Goal: Information Seeking & Learning: Learn about a topic

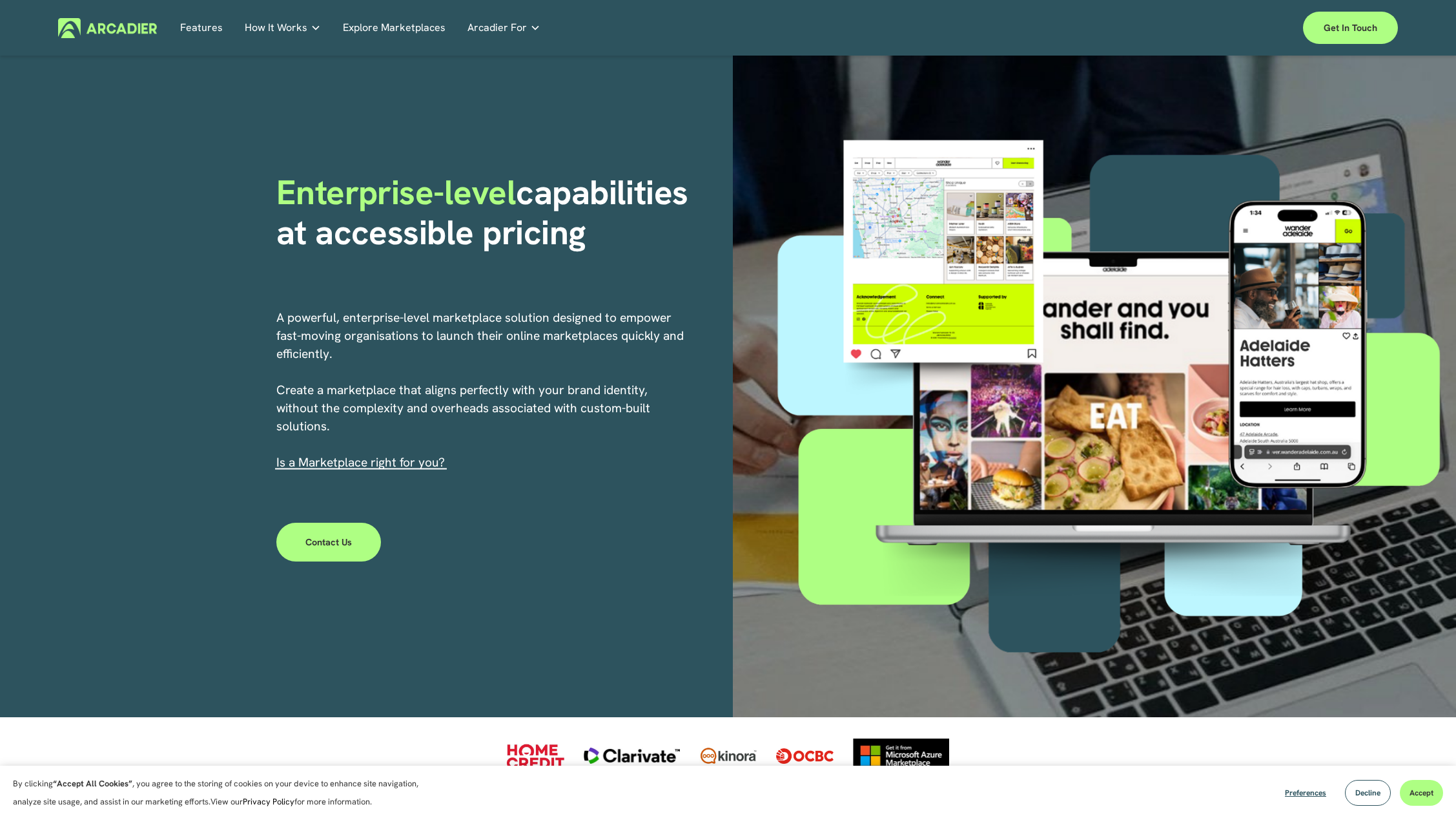
click at [0, 0] on div "Why Arcadier Intuitive marketplaces tailored to your business needs." at bounding box center [0, 0] width 0 height 0
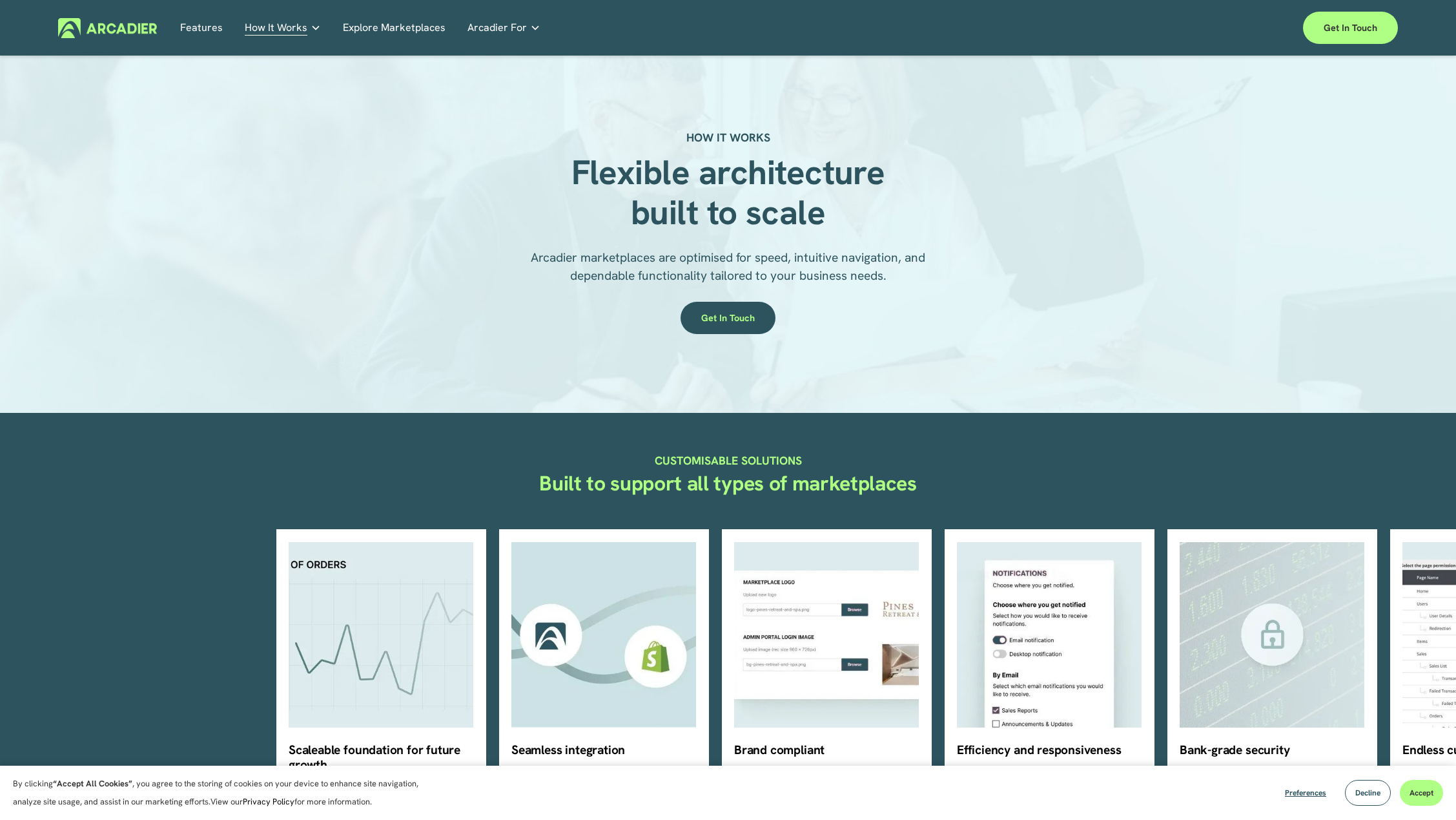
click at [374, 38] on link "Explore Marketplaces" at bounding box center [395, 27] width 103 height 20
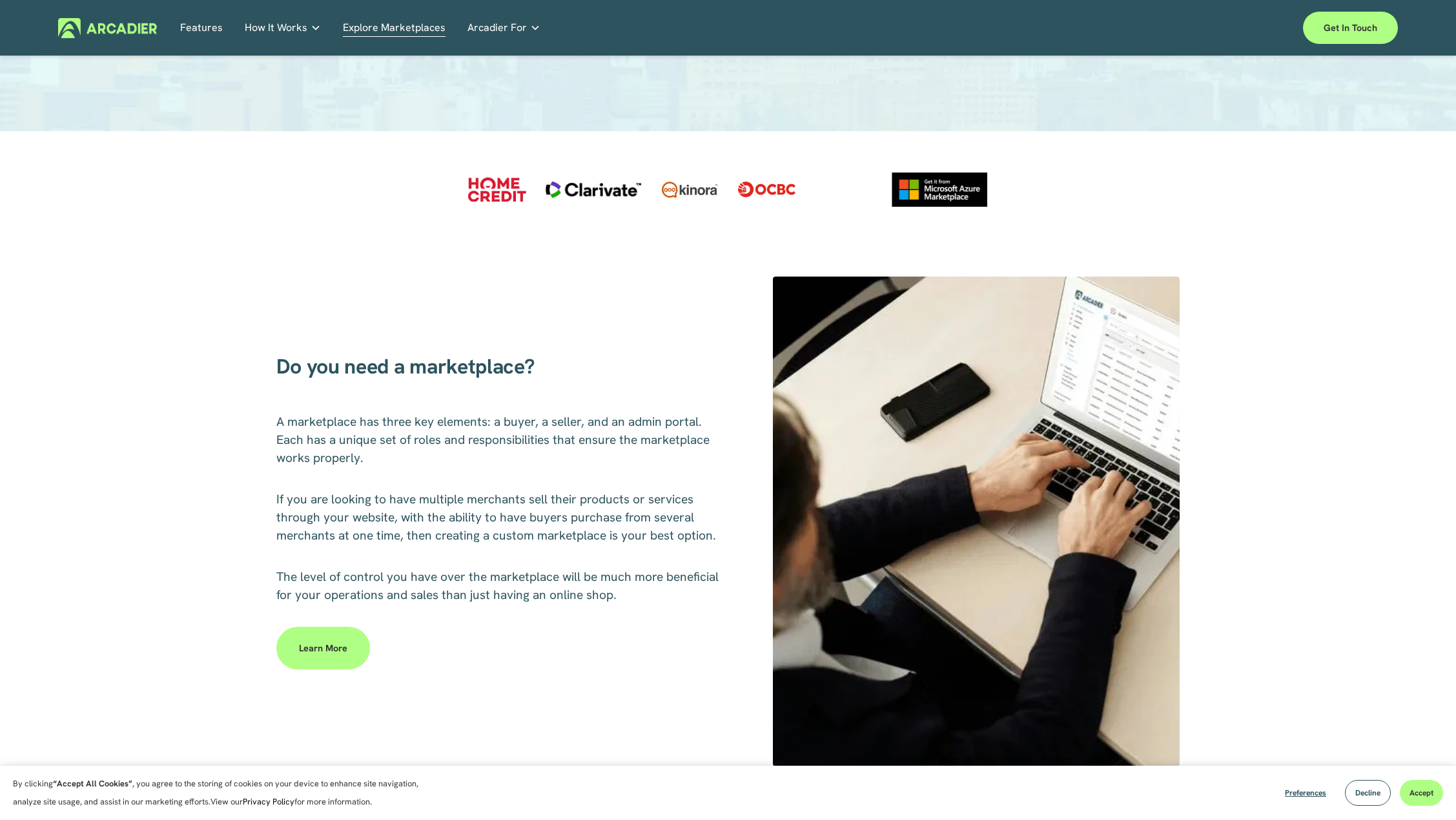
scroll to position [503, 0]
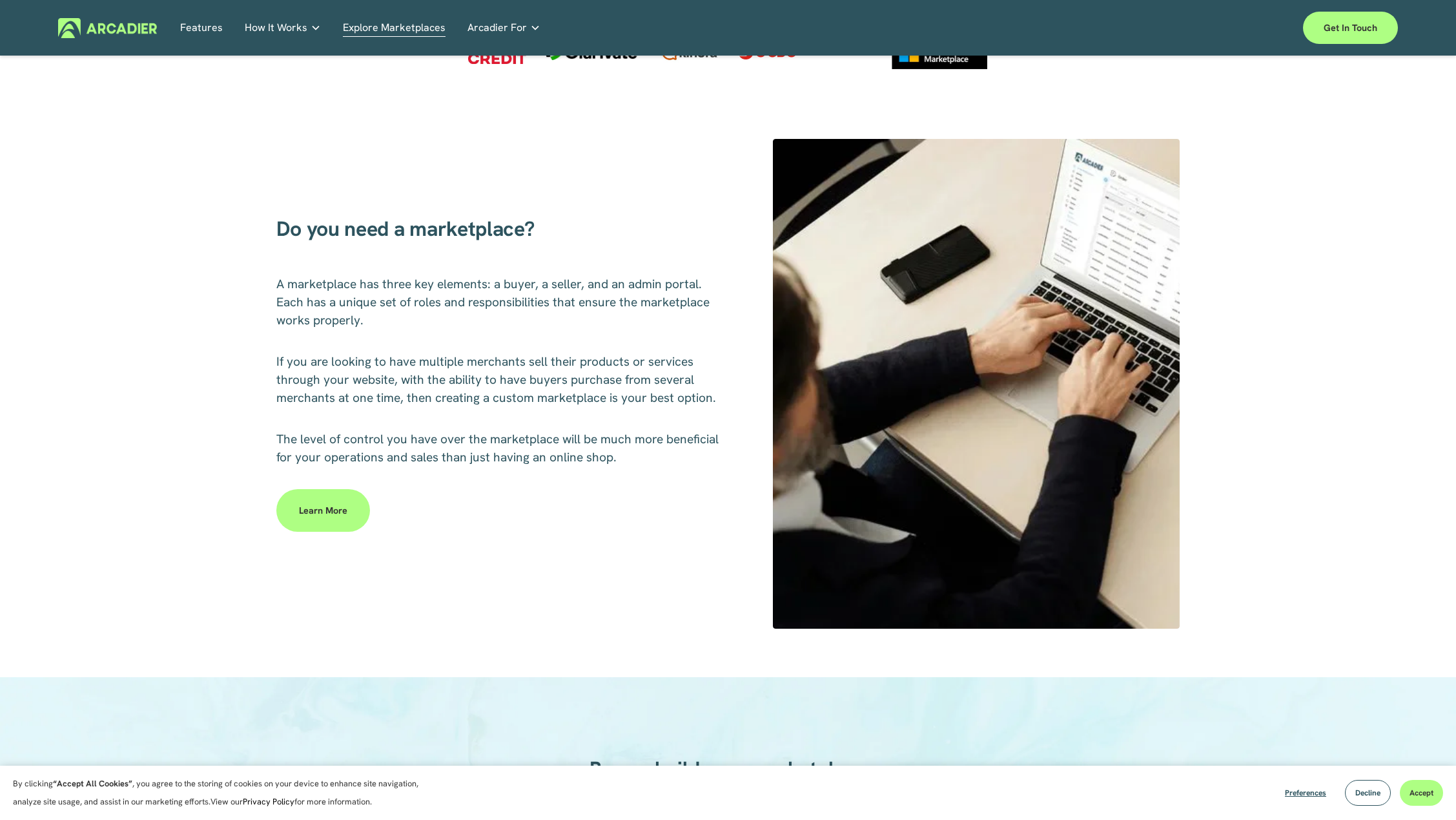
click at [330, 519] on link "Learn more" at bounding box center [323, 511] width 93 height 43
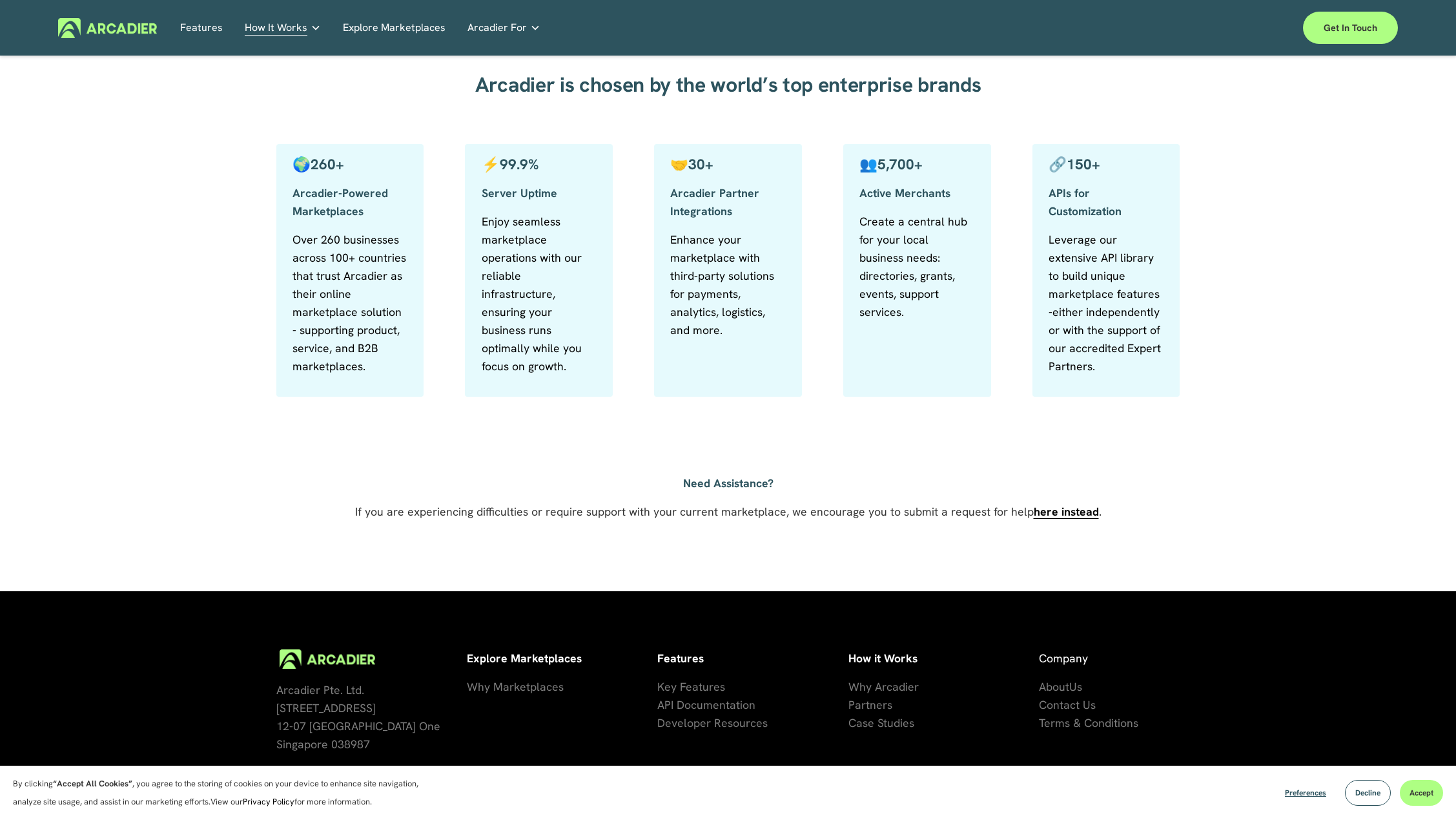
scroll to position [687, 0]
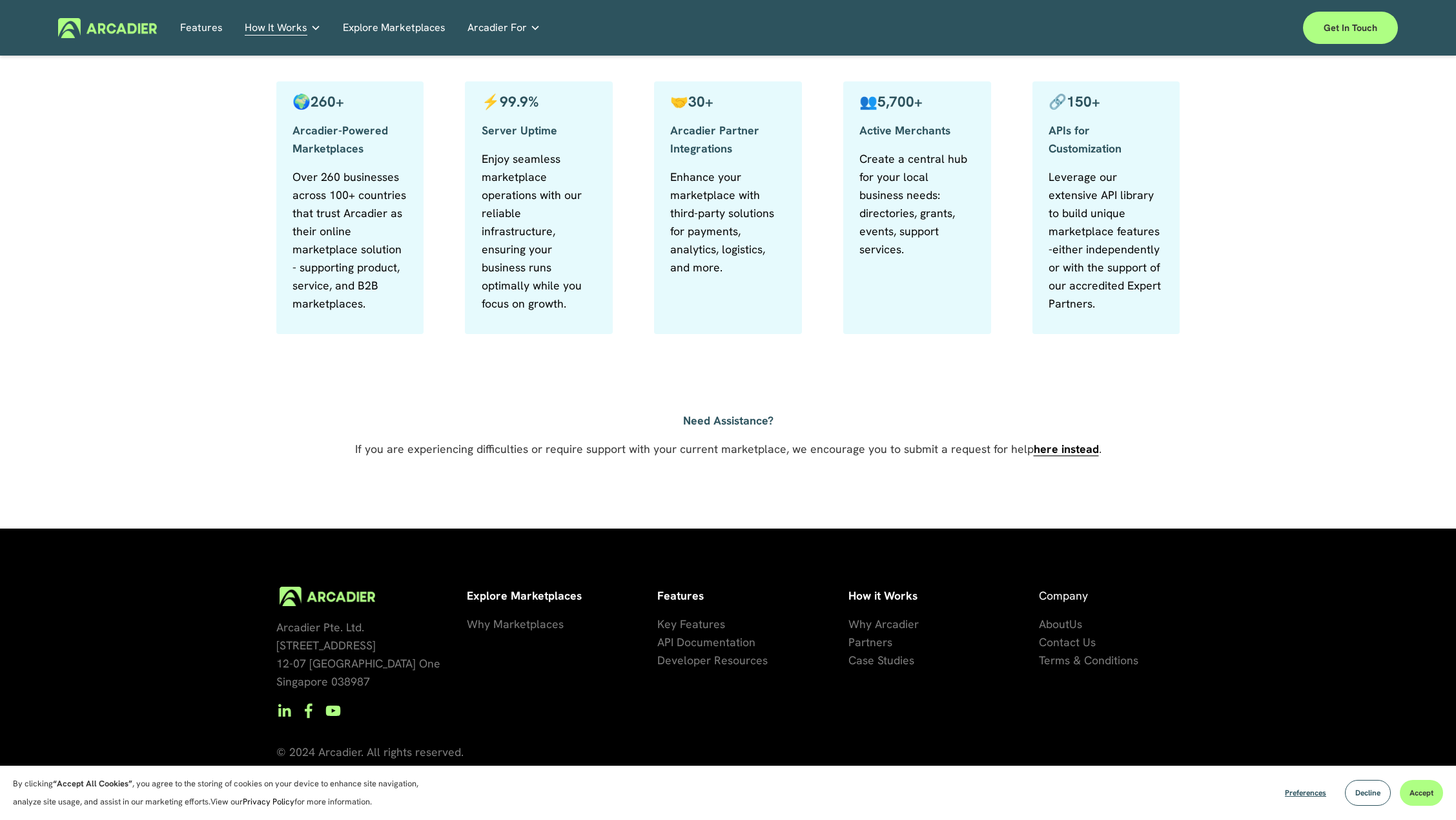
click at [878, 661] on span "se Studies" at bounding box center [888, 660] width 52 height 15
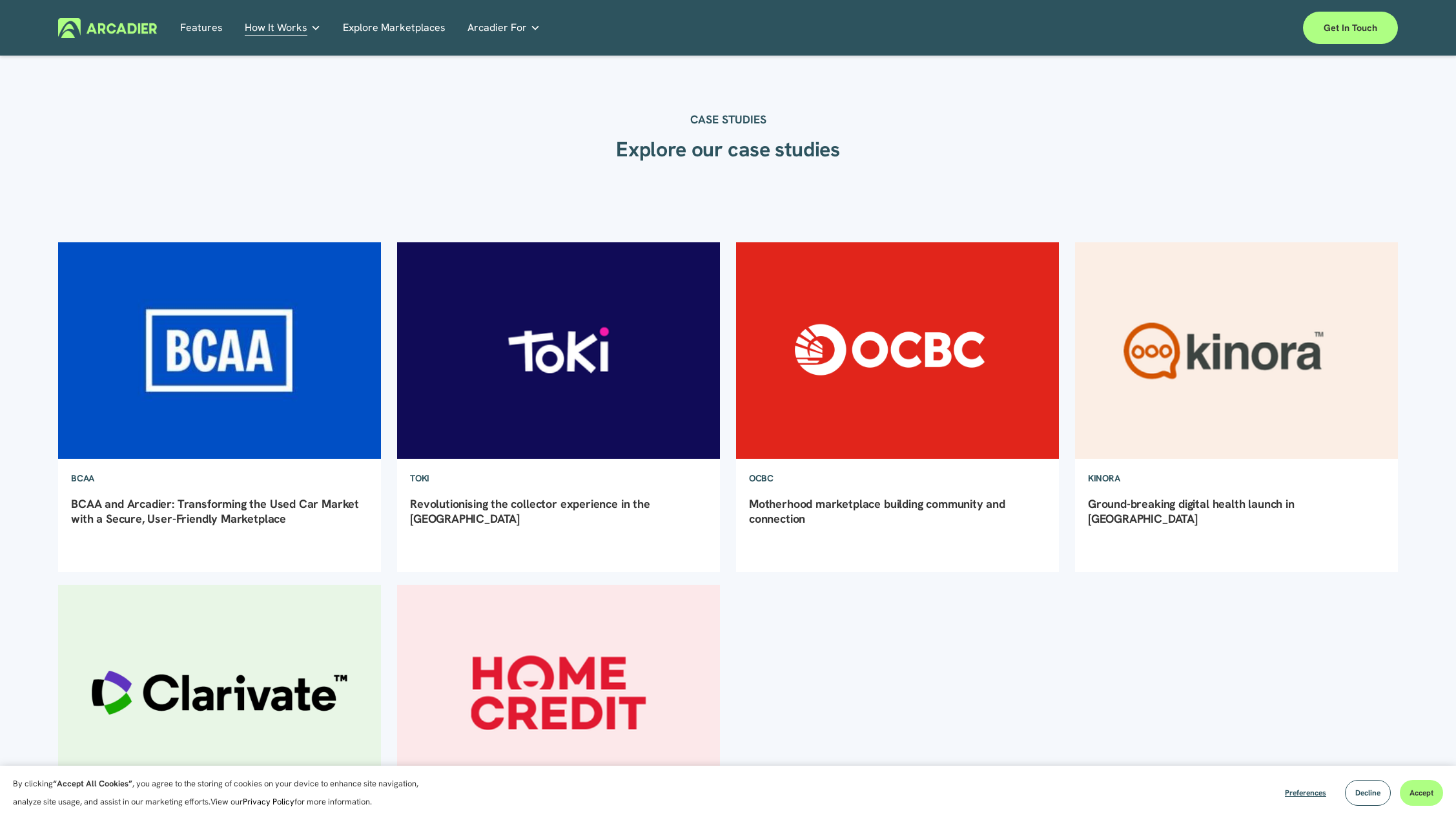
click at [244, 410] on img at bounding box center [219, 350] width 326 height 218
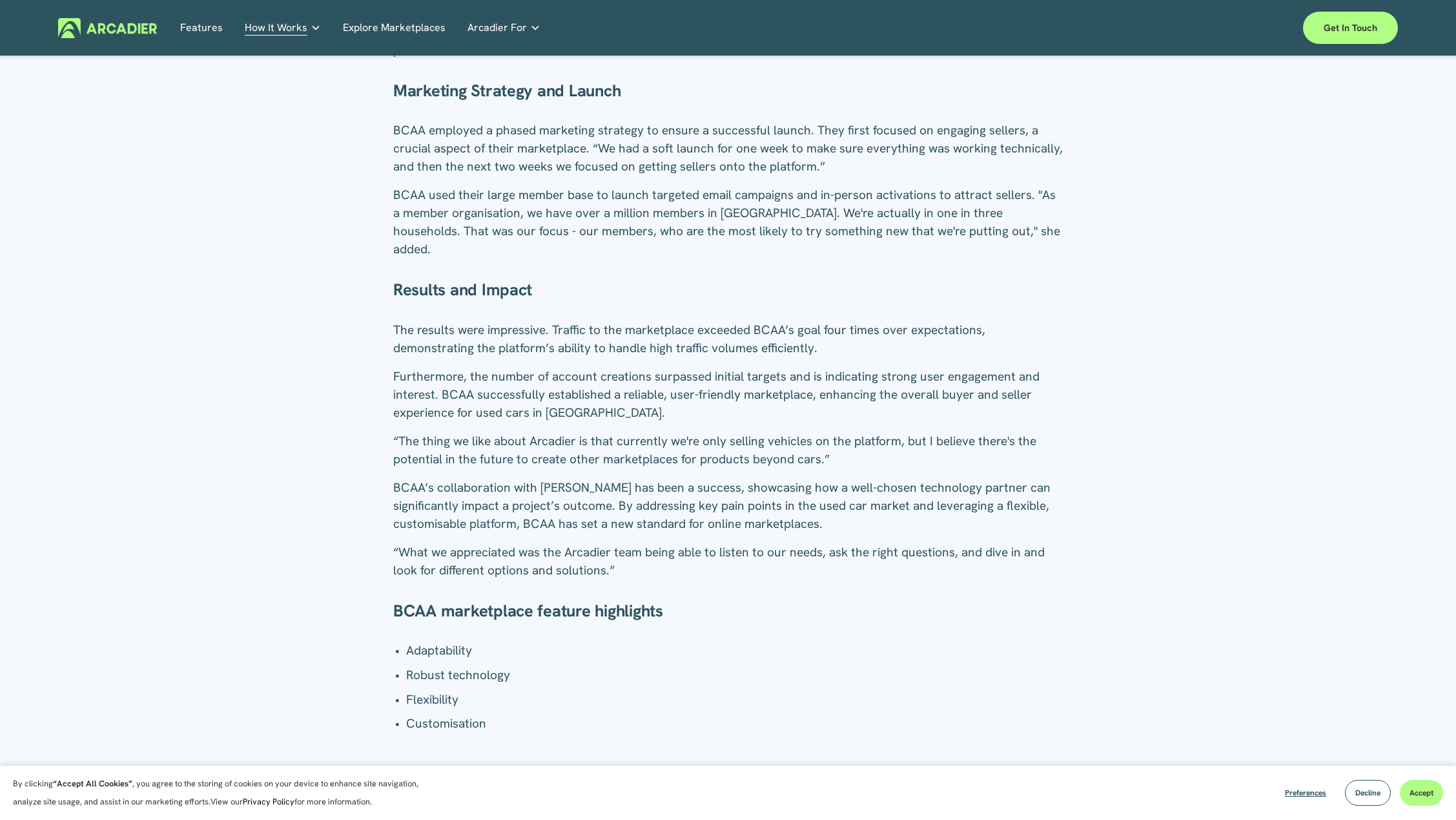
scroll to position [1986, 0]
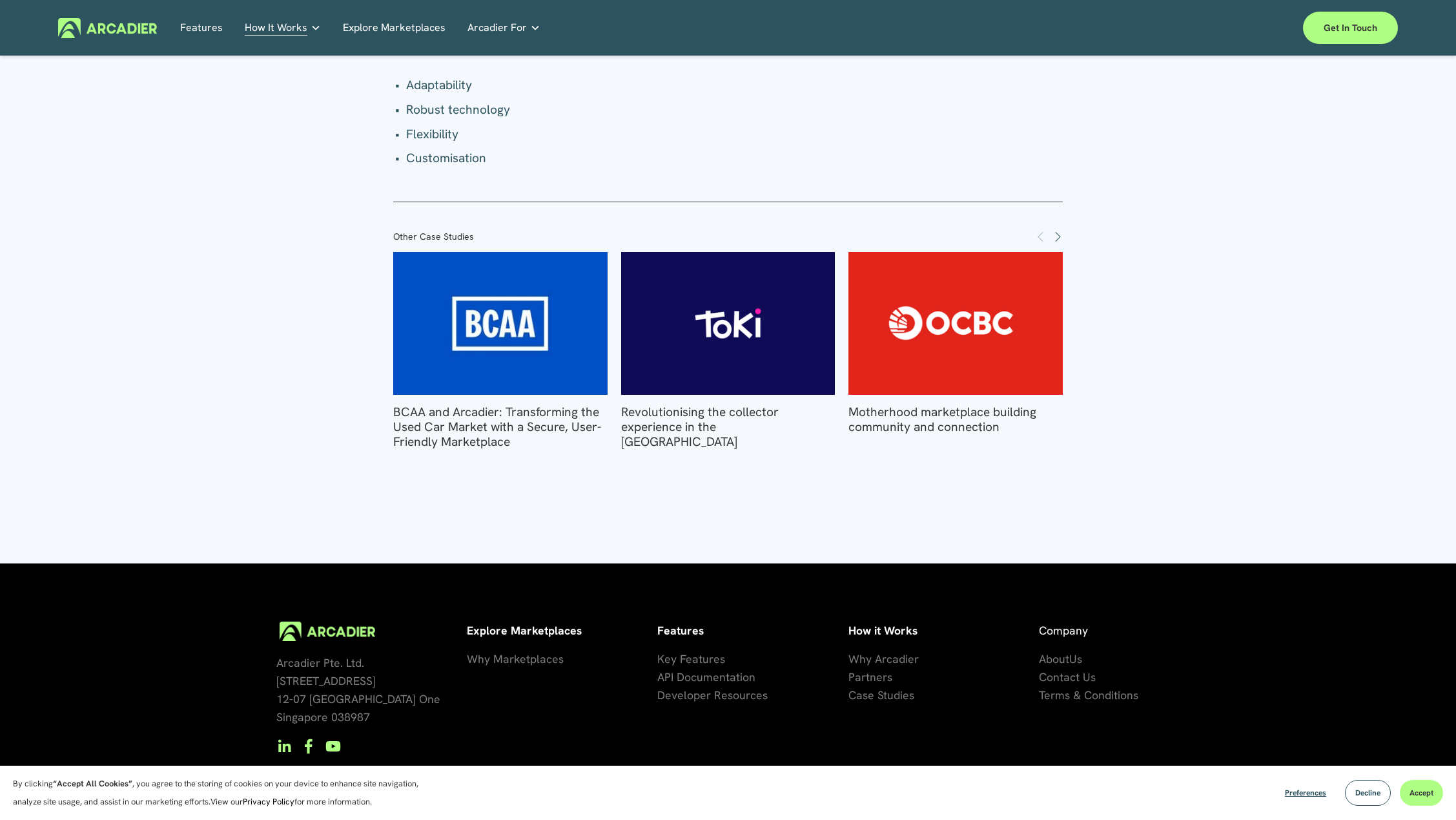
click at [871, 669] on span "artners" at bounding box center [873, 676] width 38 height 15
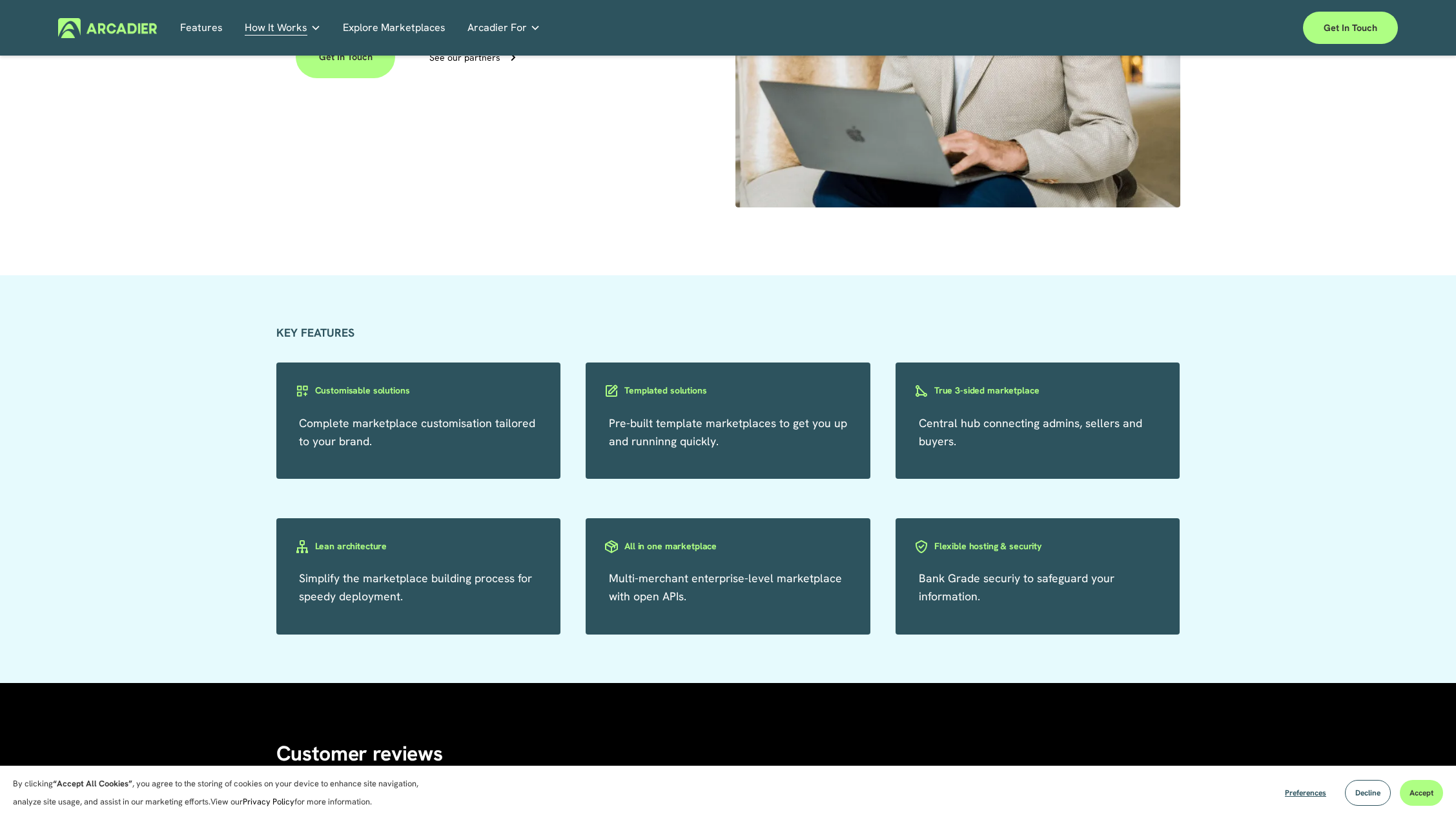
scroll to position [1196, 0]
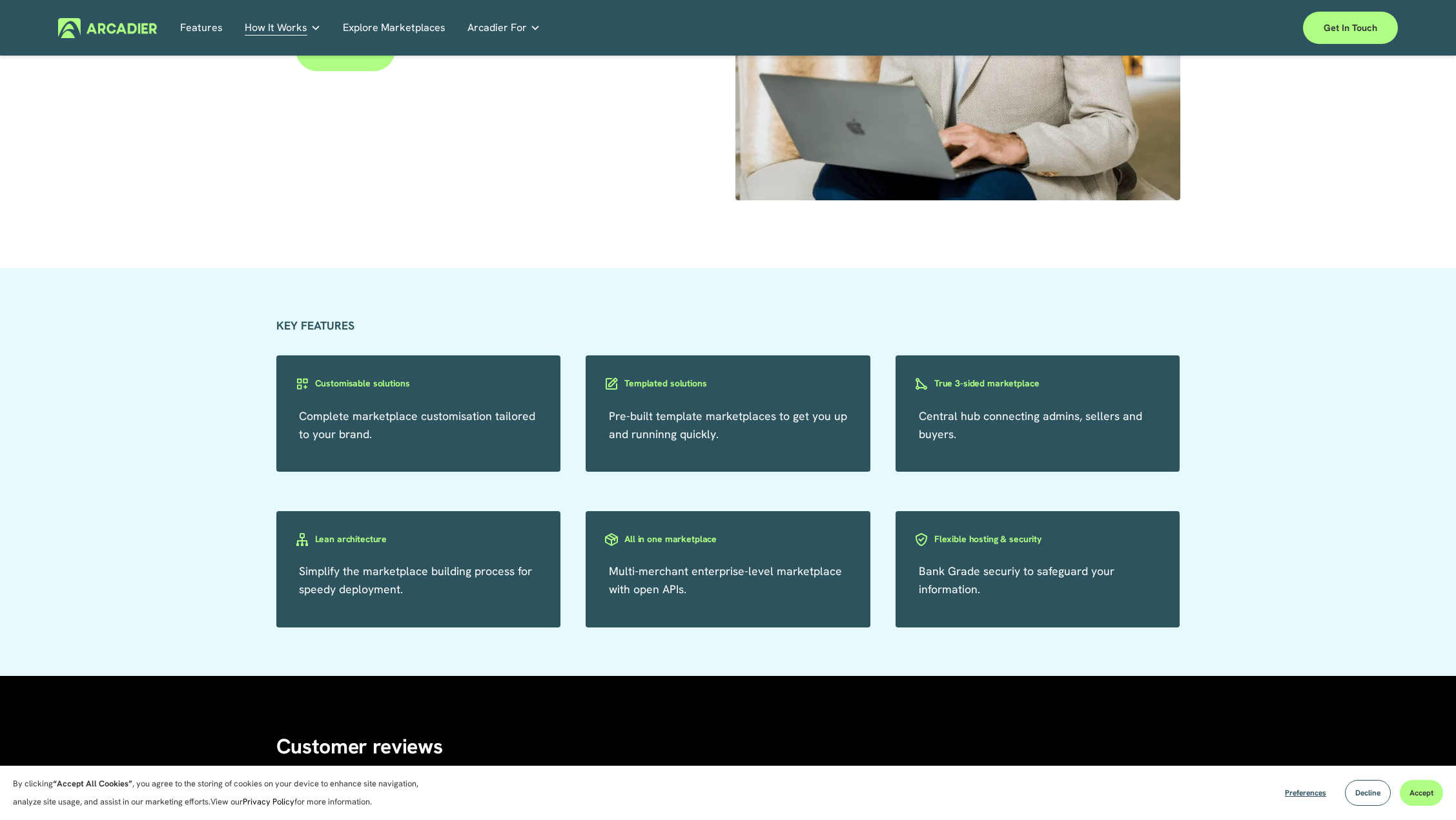
click at [965, 552] on div "Flexible hosting & security" at bounding box center [979, 550] width 168 height 39
click at [960, 537] on h3 "Flexible hosting & security" at bounding box center [988, 539] width 107 height 13
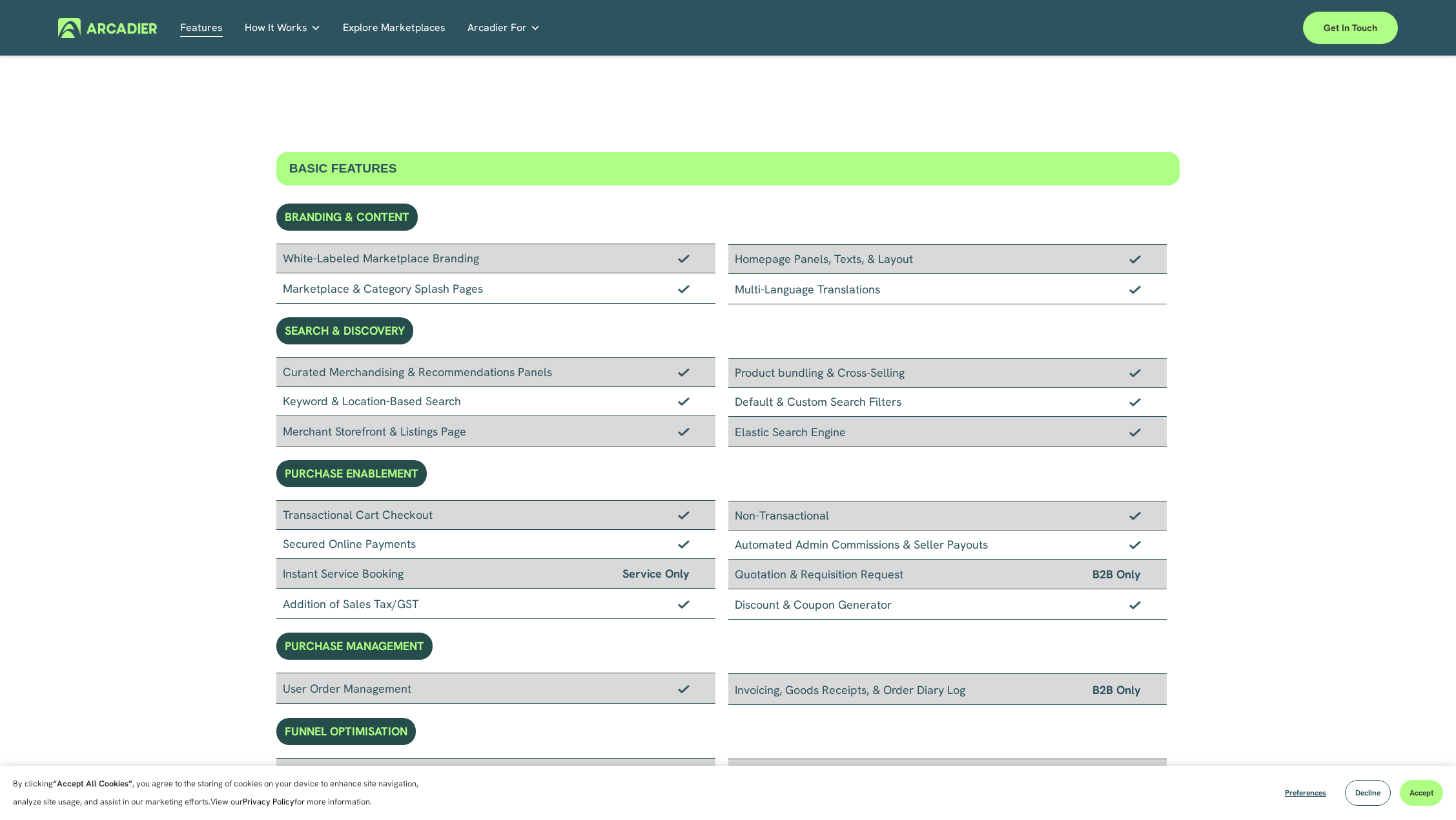
click at [0, 0] on link "Real Estate Whether you sell or rent out real estate, our marketplace tech seam…" at bounding box center [0, 0] width 0 height 0
